Goal: Find specific page/section: Find specific page/section

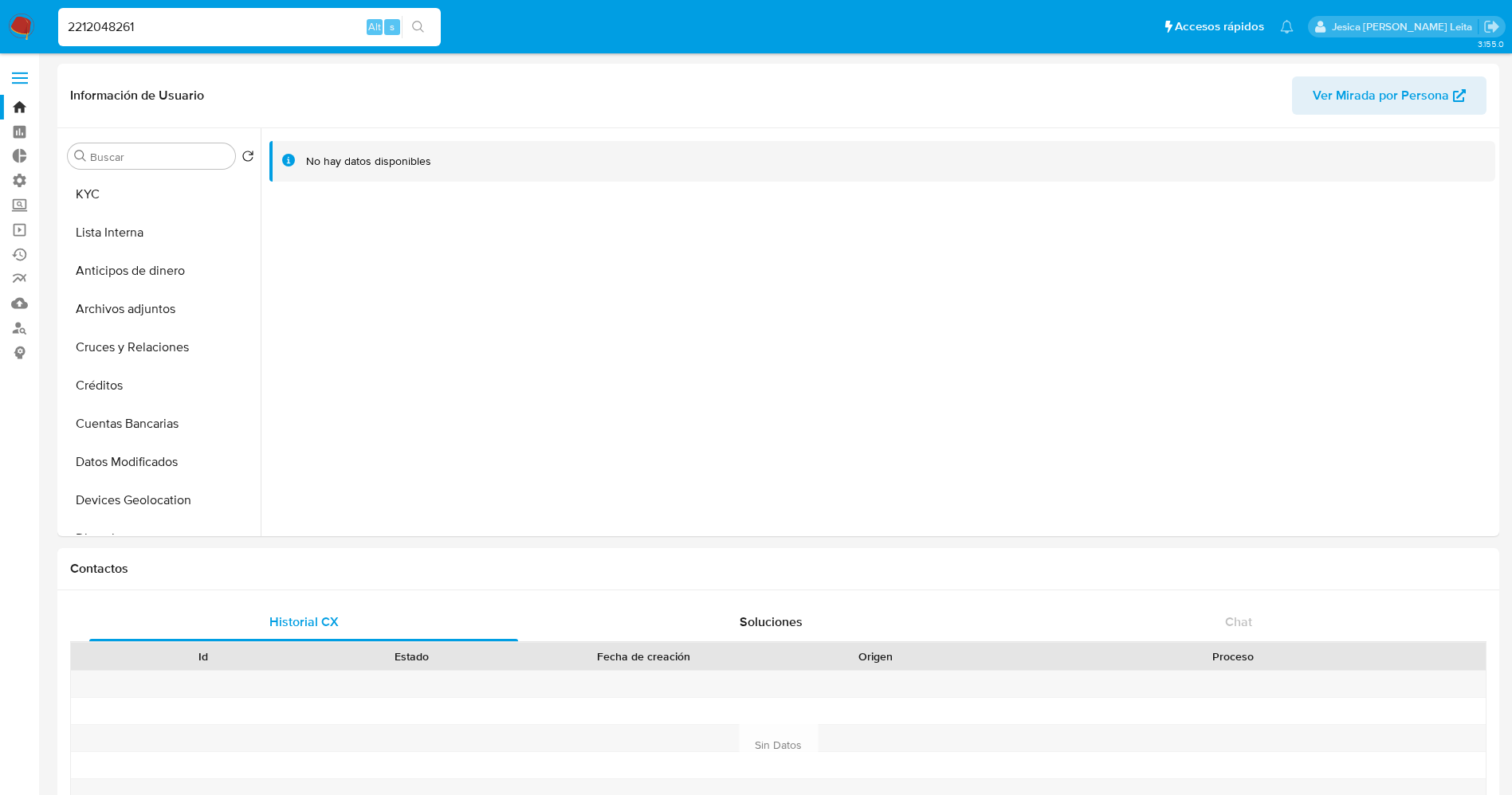
select select "10"
click at [29, 20] on img at bounding box center [21, 27] width 27 height 27
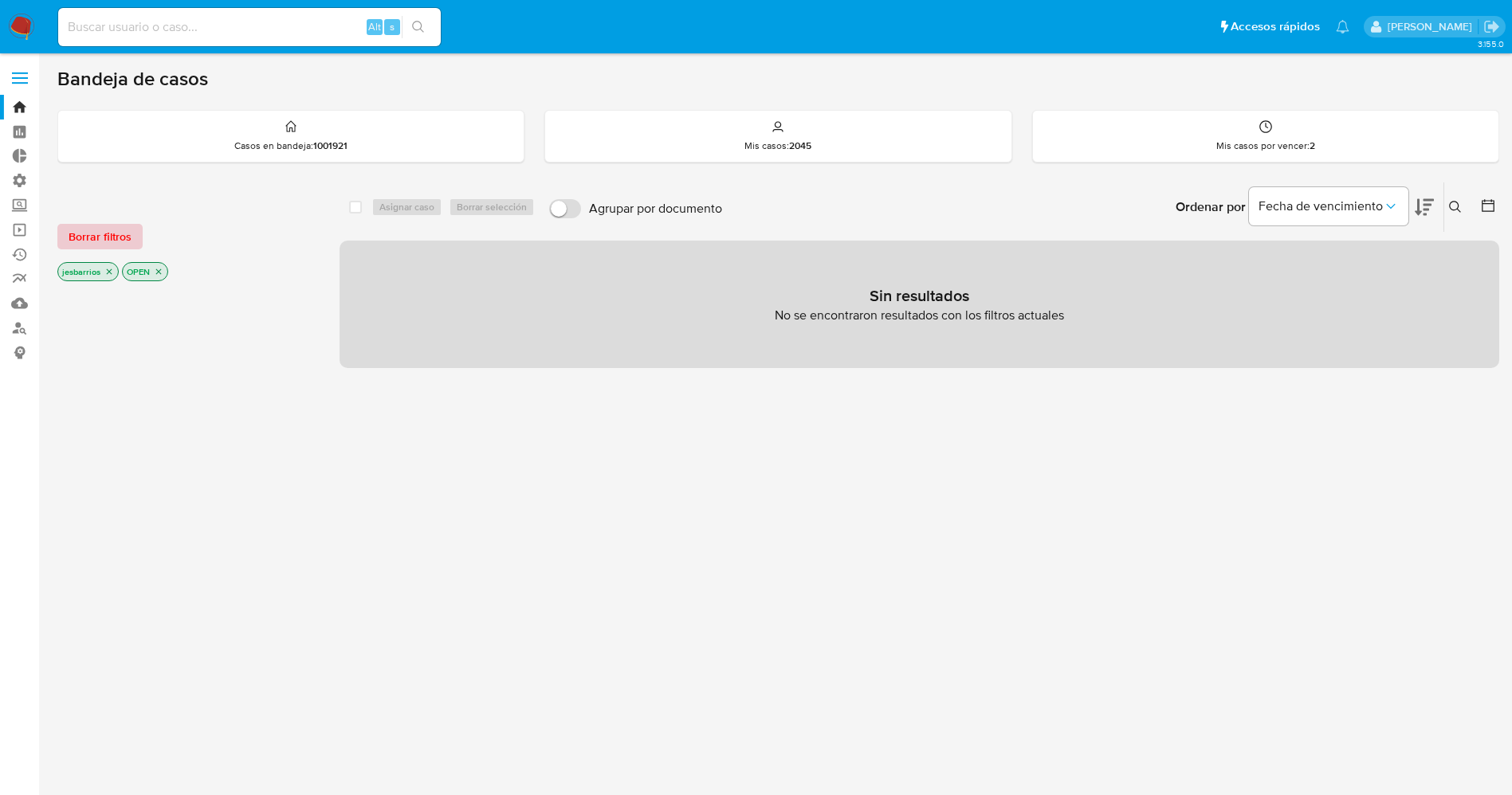
click at [113, 241] on span "Borrar filtros" at bounding box center [100, 236] width 63 height 22
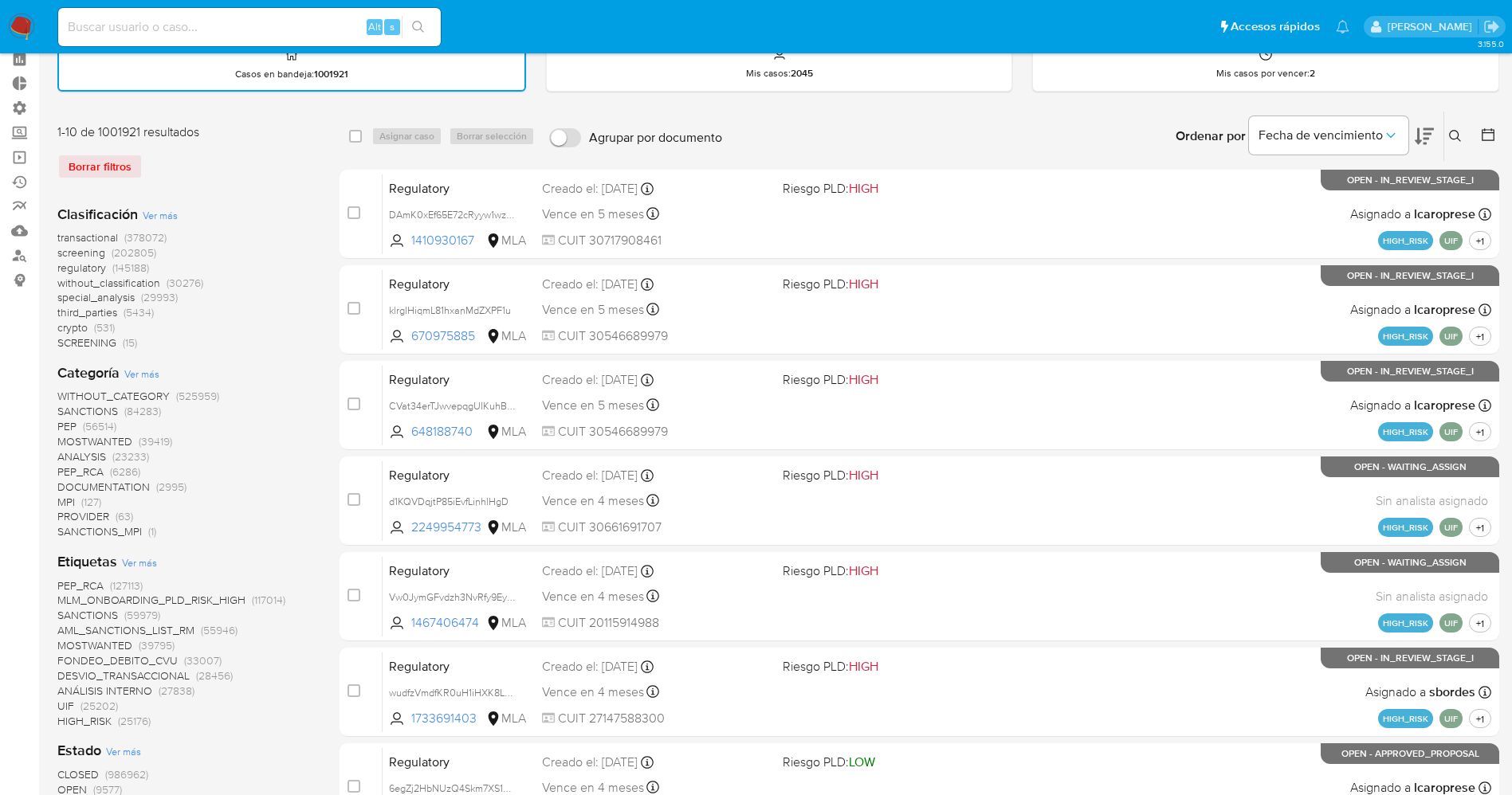
scroll to position [239, 0]
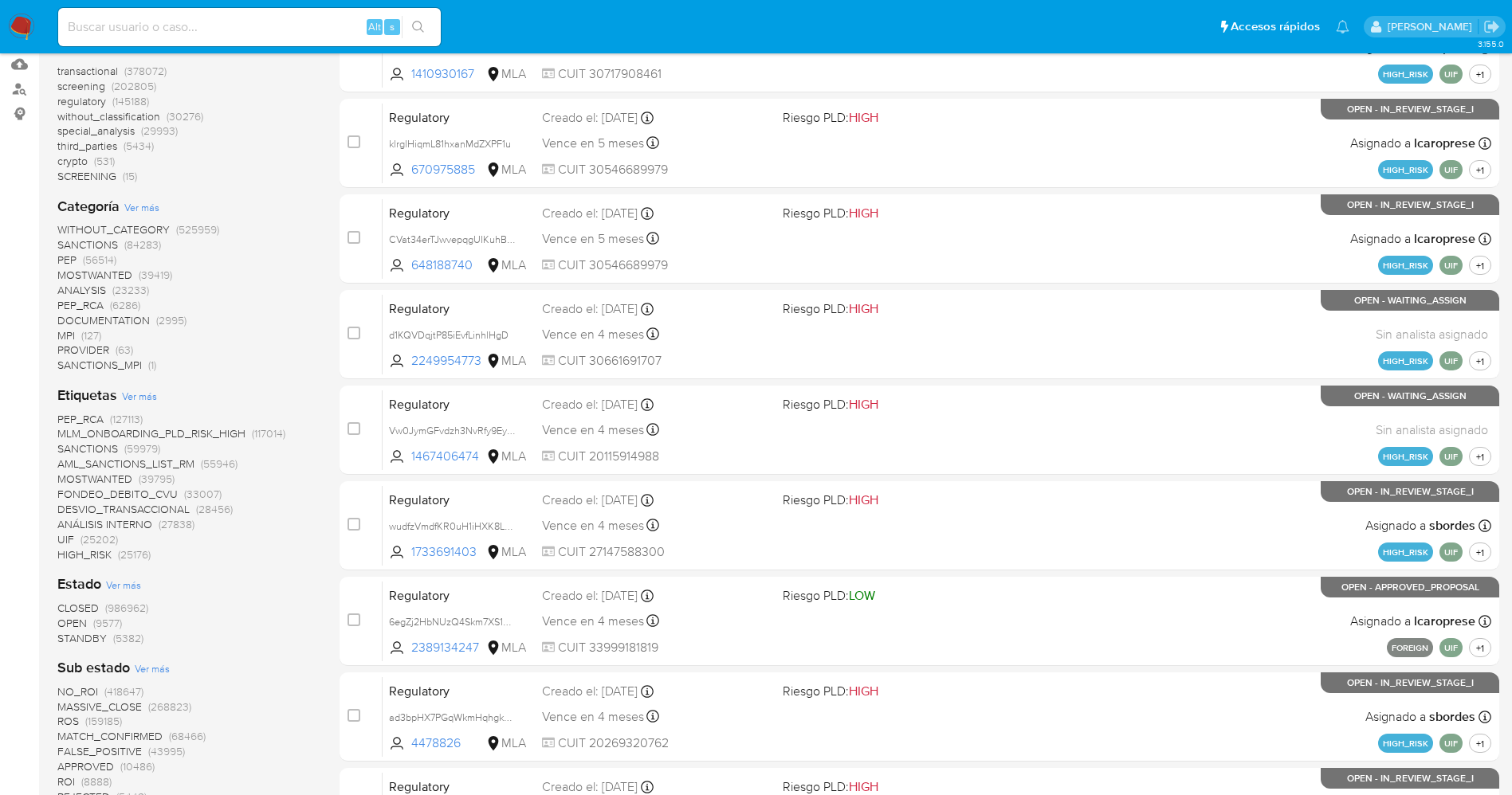
click at [79, 640] on span "STANDBY" at bounding box center [82, 638] width 49 height 16
